Goal: Communication & Community: Ask a question

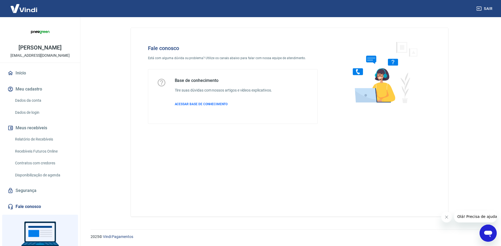
click at [489, 233] on icon "Abrir janela de mensagens" at bounding box center [488, 234] width 8 height 6
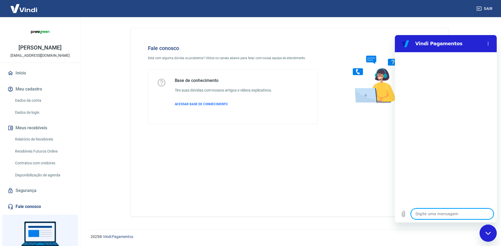
type textarea "o"
type textarea "x"
type textarea "oi"
type textarea "x"
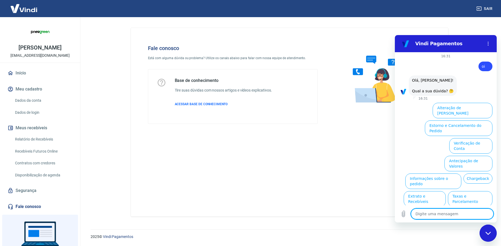
scroll to position [1, 0]
click at [449, 216] on textarea at bounding box center [452, 214] width 83 height 11
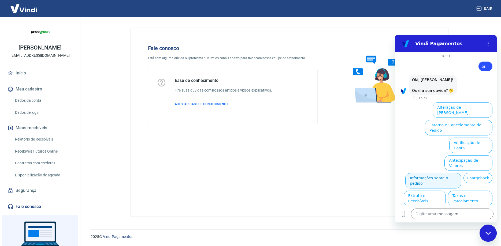
drag, startPoint x: 445, startPoint y: 165, endPoint x: 861, endPoint y: 280, distance: 431.8
click at [445, 173] on button "Informações sobre o pedido" at bounding box center [433, 181] width 56 height 16
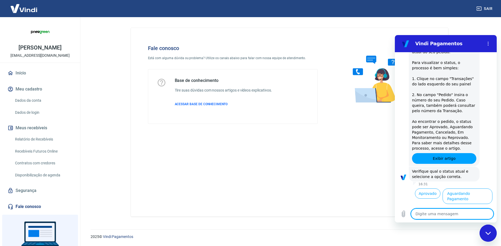
scroll to position [84, 0]
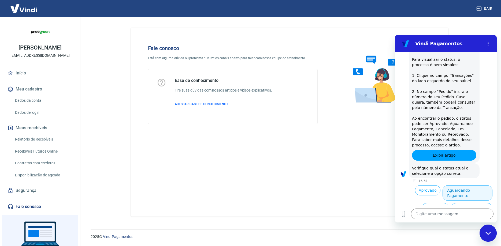
click at [458, 185] on button "Aguardando Pagamento" at bounding box center [467, 193] width 50 height 16
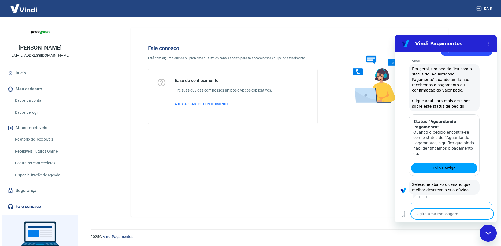
scroll to position [220, 0]
click at [448, 237] on button "Cliente pagou, mas pedido consta 'Aguardando Pagamento'" at bounding box center [448, 245] width 88 height 16
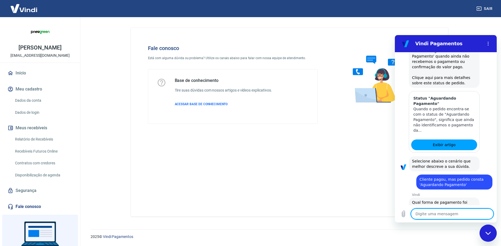
scroll to position [244, 0]
click at [467, 237] on button "Pagamento em Pix" at bounding box center [472, 245] width 40 height 16
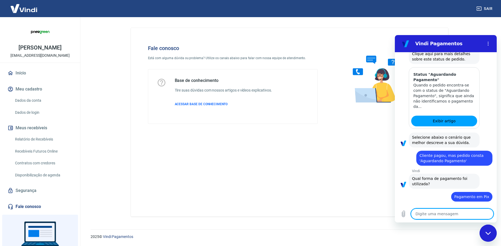
scroll to position [267, 0]
click at [462, 232] on button "Sim" at bounding box center [466, 237] width 16 height 10
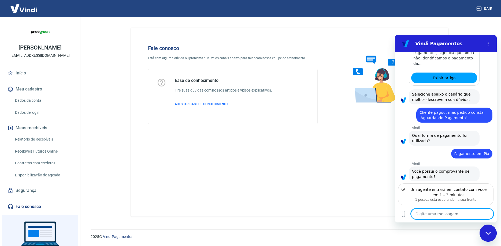
scroll to position [311, 0]
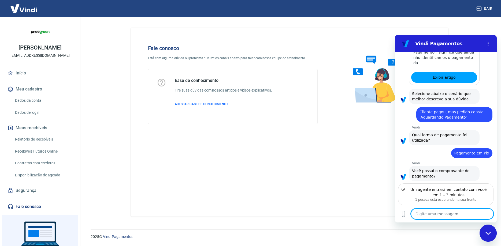
click at [462, 215] on textarea at bounding box center [452, 214] width 83 height 11
click at [462, 216] on textarea at bounding box center [452, 214] width 83 height 11
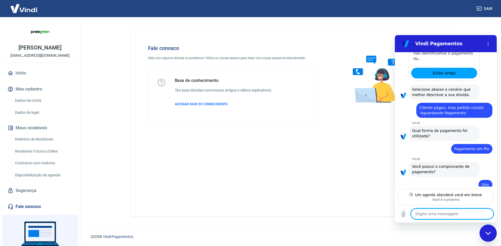
scroll to position [315, 0]
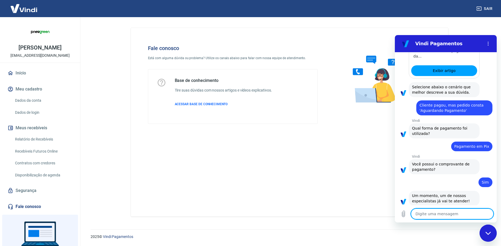
type textarea "x"
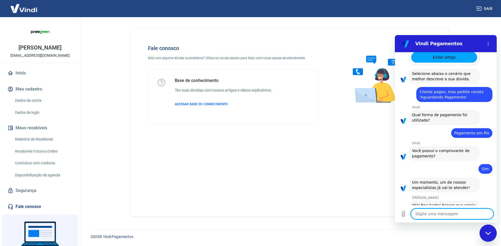
scroll to position [331, 0]
click at [450, 216] on textarea at bounding box center [452, 214] width 83 height 11
type textarea "m"
type textarea "x"
type textarea "mi"
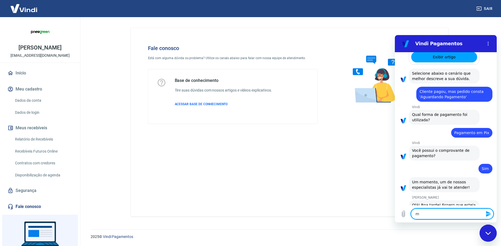
type textarea "x"
type textarea "mic"
type textarea "x"
type textarea "mich"
type textarea "x"
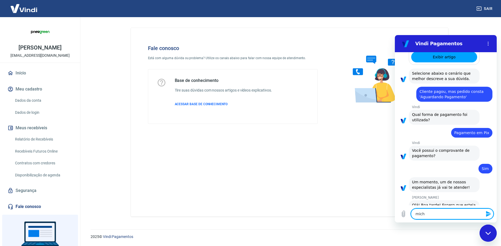
type textarea "miche"
type textarea "x"
type textarea "[PERSON_NAME]"
type textarea "x"
type textarea "[PERSON_NAME]"
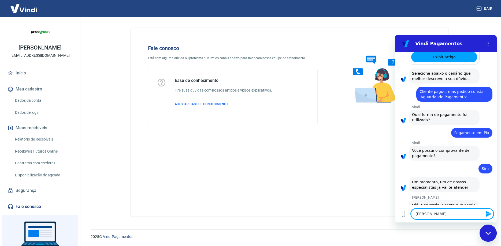
type textarea "x"
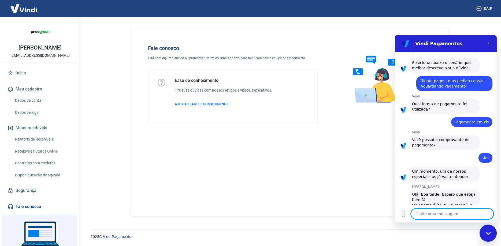
type textarea "x"
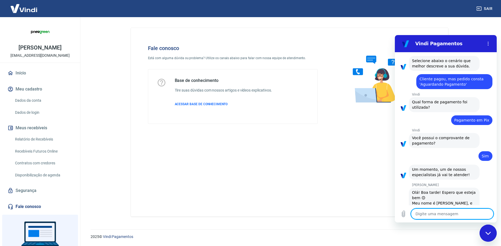
scroll to position [344, 0]
click at [444, 217] on textarea at bounding box center [452, 214] width 83 height 11
type textarea "E"
type textarea "x"
type textarea "Es"
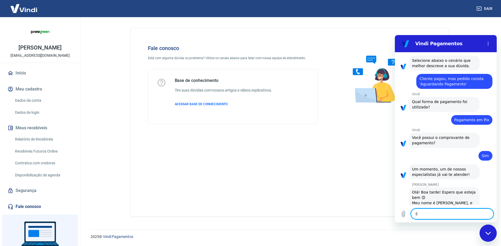
type textarea "x"
type textarea "Est"
type textarea "x"
type textarea "Esto"
type textarea "x"
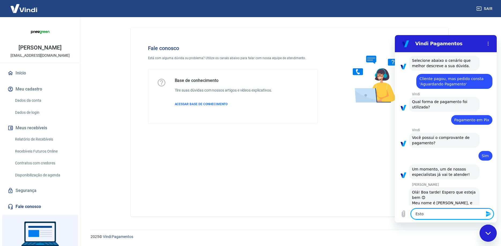
type textarea "Estou"
type textarea "x"
type textarea "Estou"
type textarea "x"
type textarea "Estou c"
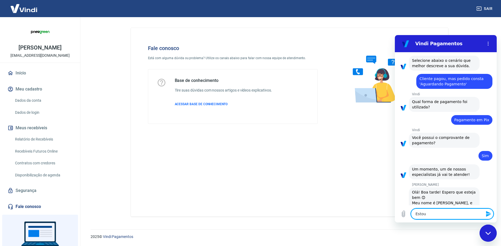
type textarea "x"
type textarea "Estou co"
type textarea "x"
type textarea "Estou com"
type textarea "x"
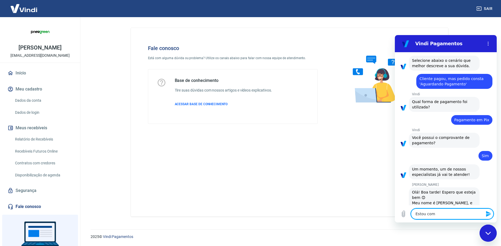
type textarea "Estou com"
type textarea "x"
type textarea "Estou com t"
type textarea "x"
type textarea "Estou com tr"
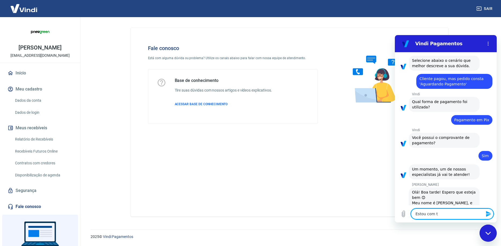
type textarea "x"
type textarea "Estou com tre"
type textarea "x"
type textarea "Estou com tr"
type textarea "x"
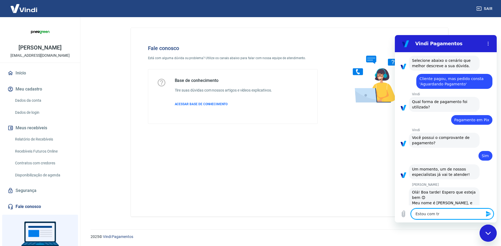
type textarea "Estou com trê"
type textarea "x"
type textarea "Estou com três"
type textarea "x"
type textarea "Estou com três"
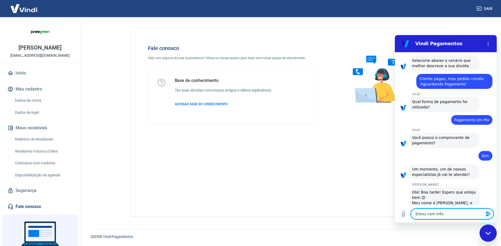
type textarea "x"
type textarea "Estou com três p"
type textarea "x"
type textarea "Estou com três pe"
type textarea "x"
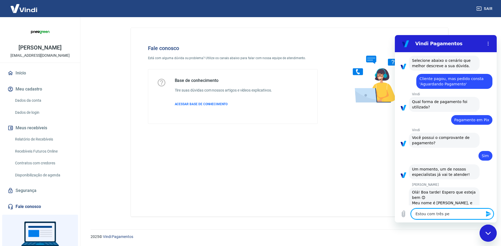
type textarea "Estou com três ped"
type textarea "x"
type textarea "Estou com três pedi"
type textarea "x"
type textarea "Estou com três pedid"
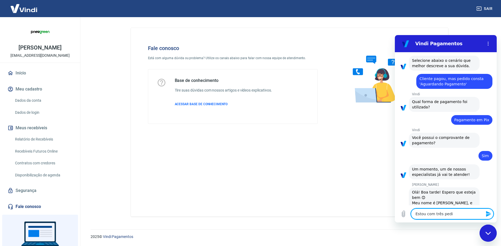
type textarea "x"
type textarea "Estou com três pedido"
type textarea "x"
type textarea "Estou com três pedidos"
type textarea "x"
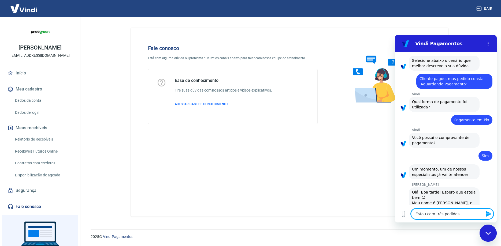
type textarea "Estou com três pedidos"
type textarea "x"
type textarea "Estou com três pedidos p"
type textarea "x"
type textarea "Estou com três pedidos pa"
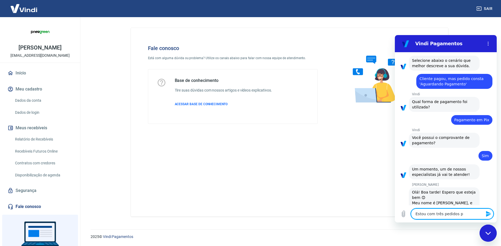
type textarea "x"
type textarea "Estou com três pedidos pag"
type textarea "x"
type textarea "Estou com três pedidos pago"
type textarea "x"
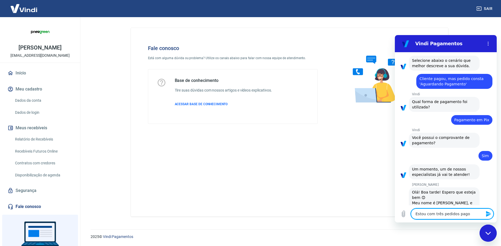
type textarea "Estou com três pedidos pagos"
type textarea "x"
type textarea "Estou com três pedidos pagos"
type textarea "x"
type textarea "Estou com três pedidos pagos e"
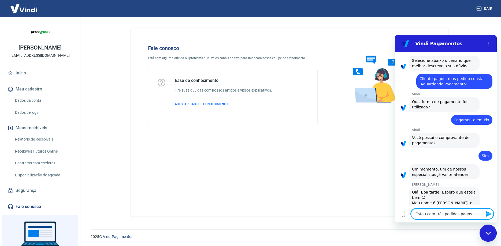
type textarea "x"
type textarea "Estou com três pedidos pagos e"
type textarea "x"
type textarea "Estou com três pedidos pagos e a"
type textarea "x"
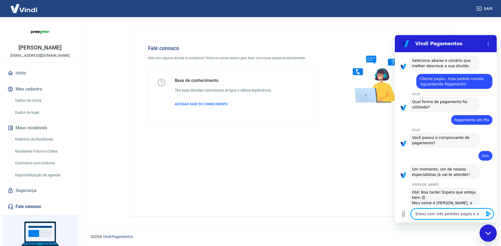
type textarea "Estou com três pedidos pagos e ai"
type textarea "x"
type textarea "Estou com três pedidos pagos e ain"
type textarea "x"
type textarea "Estou com três pedidos pagos e aind"
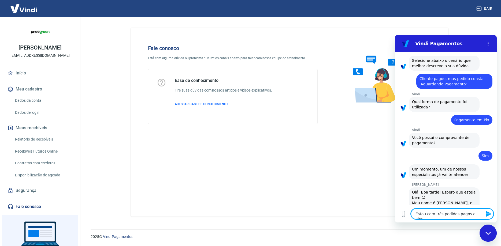
type textarea "x"
type textarea "Estou com três pedidos pagos e ainda"
type textarea "x"
type textarea "Estou com três pedidos pagos e ainda"
type textarea "x"
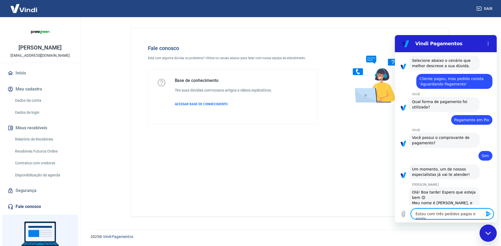
type textarea "Estou com três pedidos pagos e ainda a"
type textarea "x"
type textarea "Estou com três pedidos pagos e ainda ag"
type textarea "x"
type textarea "Estou com três pedidos pagos e ainda agu"
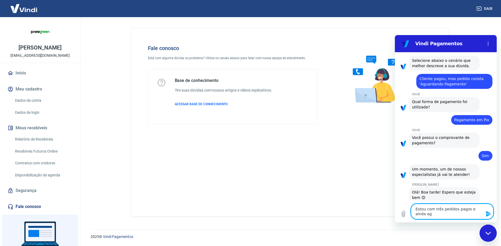
type textarea "x"
type textarea "Estou com três pedidos pagos e ainda agua"
type textarea "x"
type textarea "Estou com três pedidos pagos e ainda aguar"
type textarea "x"
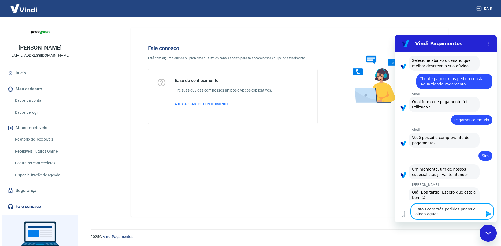
type textarea "Estou com três pedidos pagos e ainda aguara"
type textarea "x"
type textarea "Estou com três pedidos pagos e ainda aguaran"
type textarea "x"
type textarea "Estou com três pedidos pagos e ainda aguarand"
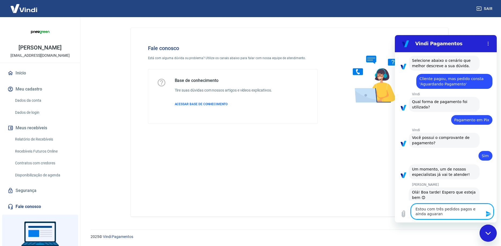
type textarea "x"
type textarea "Estou com três pedidos pagos e ainda aguarando"
type textarea "x"
type textarea "Estou com três pedidos pagos e ainda aguarand"
type textarea "x"
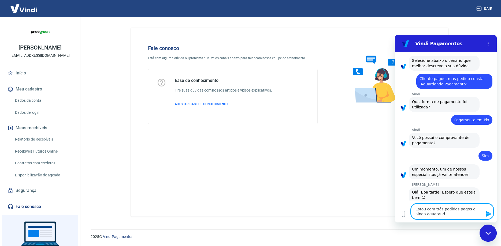
type textarea "Estou com três pedidos pagos e ainda aguaran"
type textarea "x"
type textarea "Estou com três pedidos pagos e ainda aguara"
type textarea "x"
type textarea "Estou com três pedidos pagos e ainda aguar"
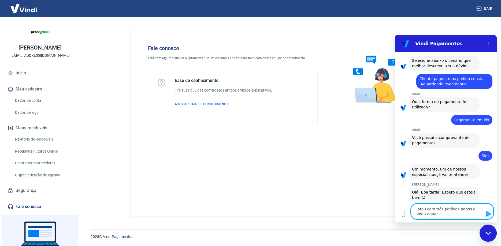
type textarea "x"
type textarea "Estou com três pedidos pagos e ainda aguard"
type textarea "x"
type textarea "Estou com três pedidos pagos e ainda aguarda"
type textarea "x"
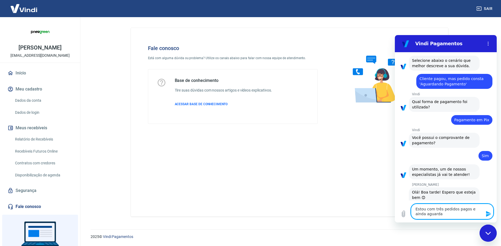
type textarea "Estou com três pedidos pagos e ainda aguardan"
type textarea "x"
type textarea "Estou com três pedidos pagos e ainda aguardand"
type textarea "x"
type textarea "Estou com três pedidos pagos e ainda aguardando"
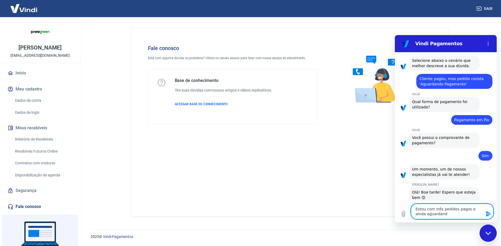
type textarea "x"
type textarea "Estou com três pedidos pagos e ainda aguardando"
type textarea "x"
type textarea "Estou com três pedidos pagos e ainda aguardando a"
type textarea "x"
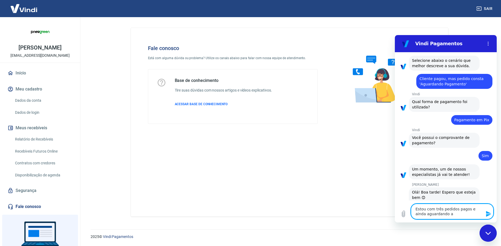
type textarea "Estou com três pedidos pagos e ainda aguardando"
type textarea "x"
type textarea "Estou com três pedidos pagos e ainda aguardando p"
type textarea "x"
type textarea "Estou com três pedidos pagos e ainda aguardando pa"
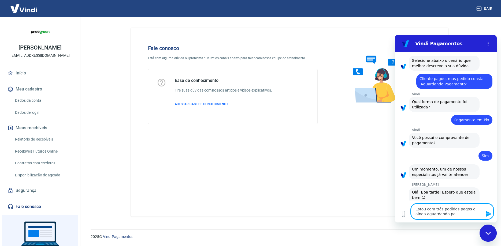
type textarea "x"
type textarea "Estou com três pedidos pagos e ainda aguardando pag"
type textarea "x"
type textarea "Estou com três pedidos pagos e ainda aguardando paga"
type textarea "x"
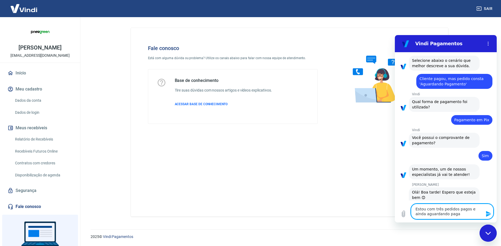
type textarea "Estou com três pedidos pagos e ainda aguardando pagam"
type textarea "x"
type textarea "Estou com três pedidos pagos e ainda aguardando pagame"
type textarea "x"
type textarea "Estou com três pedidos pagos e ainda aguardando pagamen"
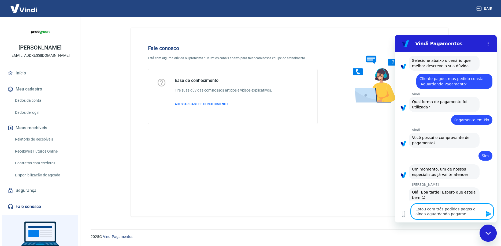
type textarea "x"
type textarea "Estou com três pedidos pagos e ainda aguardando pagament"
type textarea "x"
type textarea "Estou com três pedidos pagos e ainda aguardando pagamento"
type textarea "x"
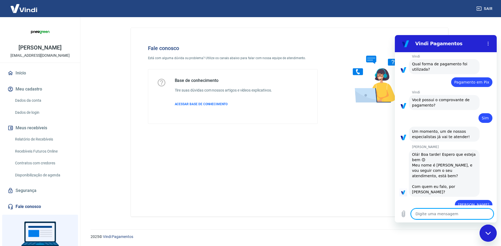
scroll to position [382, 0]
click at [455, 214] on textarea at bounding box center [452, 214] width 83 height 11
click at [405, 212] on icon "Carregar arquivo" at bounding box center [403, 214] width 6 height 6
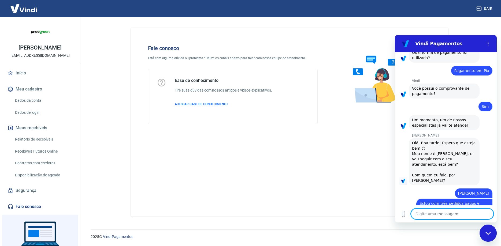
scroll to position [394, 0]
click at [404, 217] on icon "Carregar arquivo" at bounding box center [403, 214] width 6 height 6
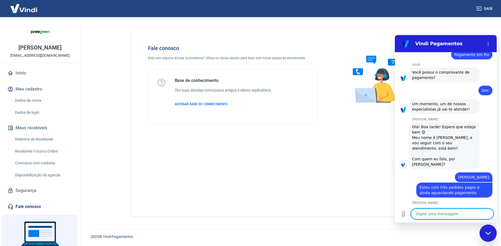
scroll to position [410, 0]
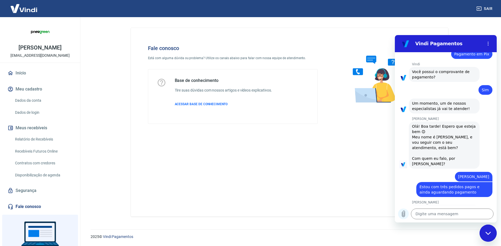
click at [403, 214] on icon "Carregar arquivo" at bounding box center [403, 214] width 6 height 6
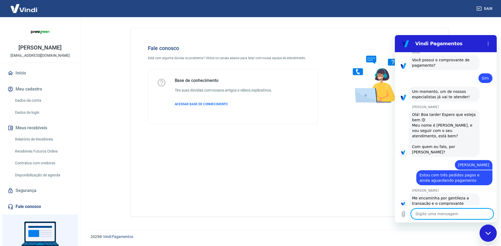
scroll to position [423, 0]
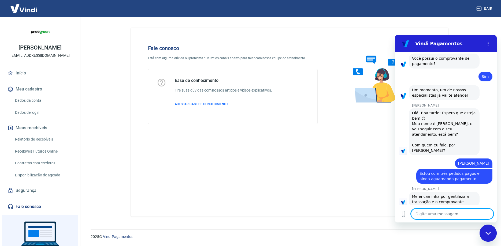
type textarea "x"
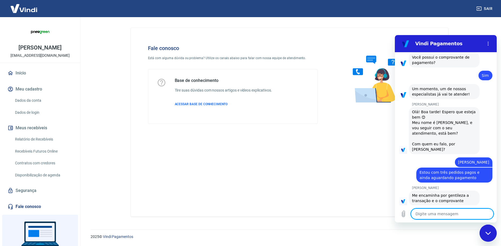
click at [460, 218] on textarea at bounding box center [452, 214] width 83 height 11
click at [439, 216] on textarea at bounding box center [452, 214] width 83 height 11
type textarea "e"
type textarea "x"
type textarea "es"
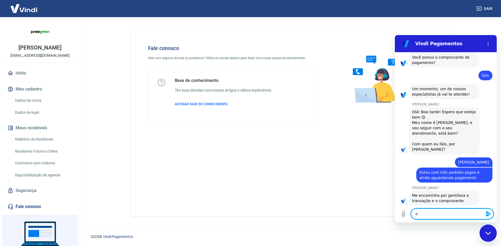
type textarea "x"
type textarea "ess"
type textarea "x"
type textarea "esse"
type textarea "x"
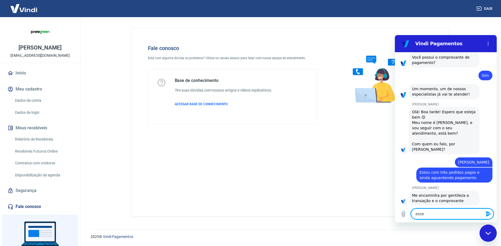
type textarea "esses"
type textarea "x"
type textarea "esses"
type textarea "x"
type textarea "esses s"
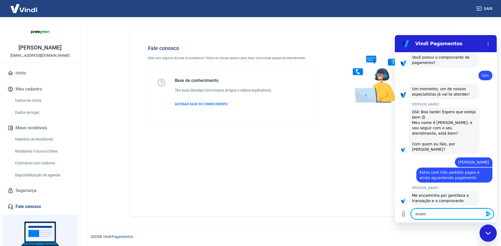
type textarea "x"
type textarea "esses sã"
type textarea "x"
type textarea "esses são"
type textarea "x"
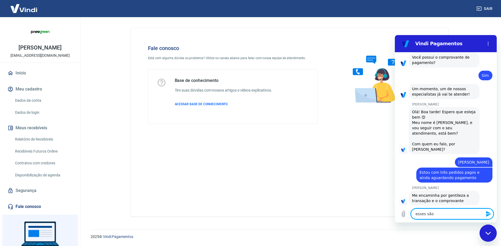
type textarea "esses são"
type textarea "x"
type textarea "esses são o"
type textarea "x"
type textarea "esses são os"
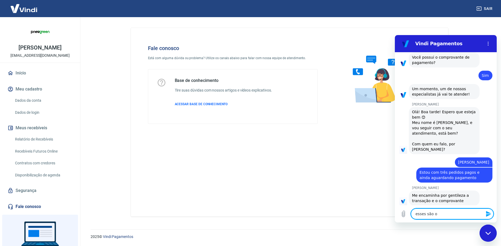
type textarea "x"
type textarea "esses são os"
type textarea "x"
type textarea "esses são os c"
type textarea "x"
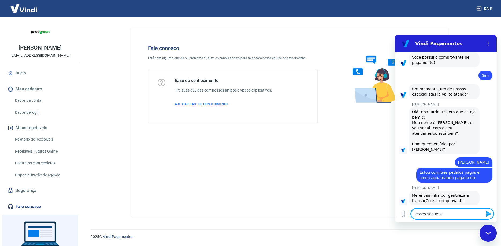
type textarea "esses são os co"
type textarea "x"
type textarea "esses são os com"
type textarea "x"
type textarea "esses são os comp"
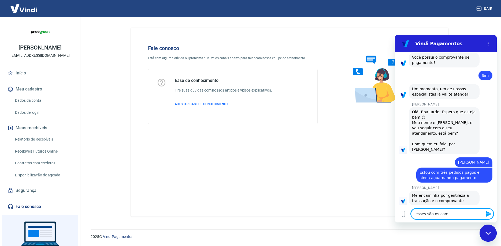
type textarea "x"
type textarea "esses são os compr"
type textarea "x"
type textarea "esses são os [MEDICAL_DATA]"
type textarea "x"
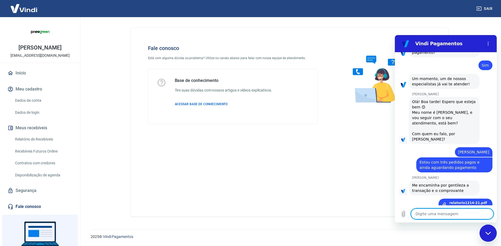
scroll to position [435, 0]
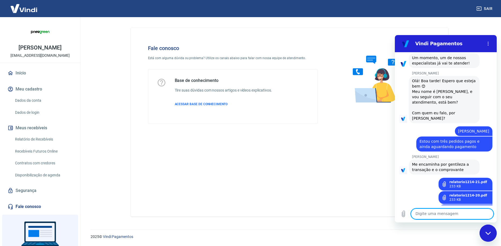
scroll to position [462, 0]
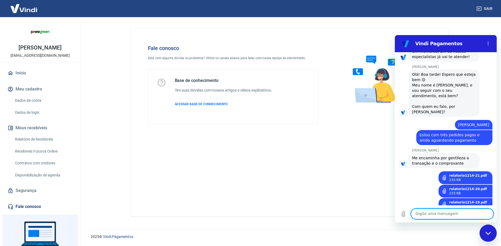
paste textarea "223809307"
type textarea "223809307"
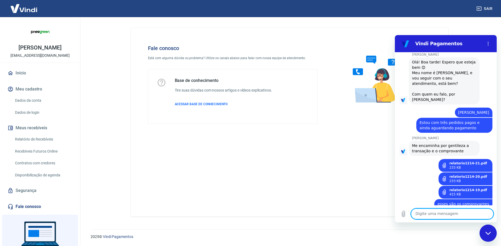
scroll to position [475, 0]
paste textarea "223801981"
type textarea "223801981"
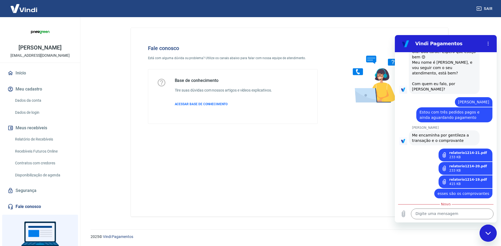
scroll to position [485, 0]
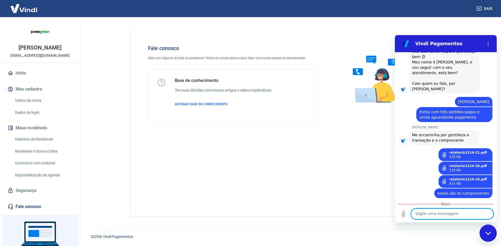
paste textarea "223803406"
type textarea "223803406"
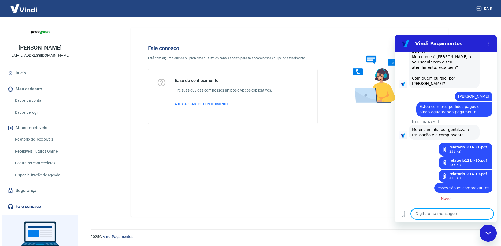
scroll to position [533, 0]
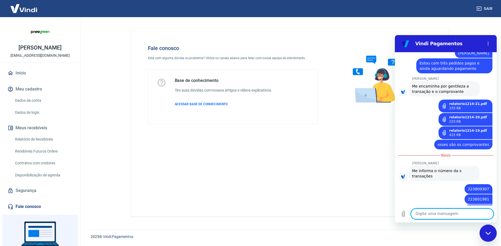
click at [437, 214] on textarea at bounding box center [452, 214] width 83 height 11
click at [439, 218] on textarea at bounding box center [452, 214] width 83 height 11
type textarea "ok"
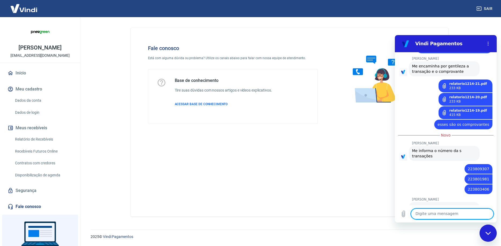
scroll to position [554, 0]
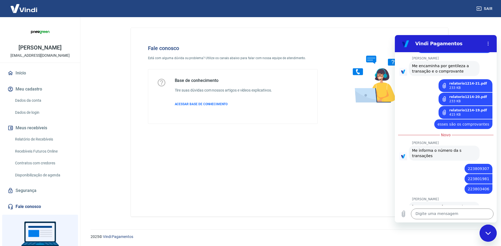
click at [249, 157] on div "Fale conosco Está com alguma dúvida ou problema? Utilize os canais abaixo para …" at bounding box center [289, 122] width 317 height 189
